Goal: Book appointment/travel/reservation

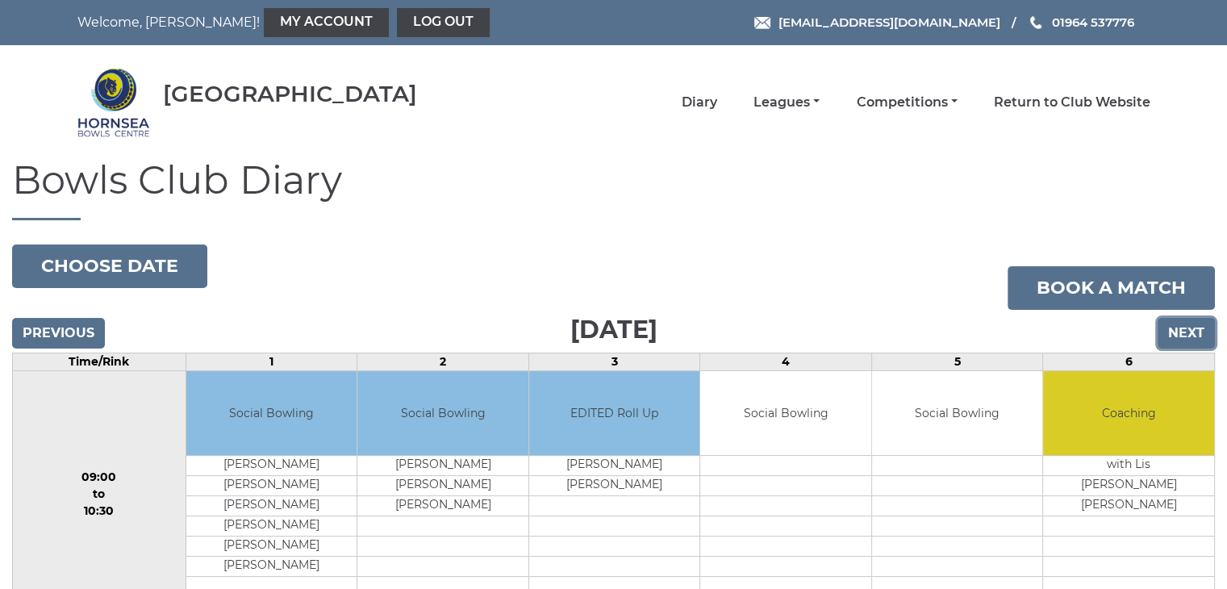
click at [1187, 328] on input "Next" at bounding box center [1186, 333] width 57 height 31
